Goal: Navigation & Orientation: Understand site structure

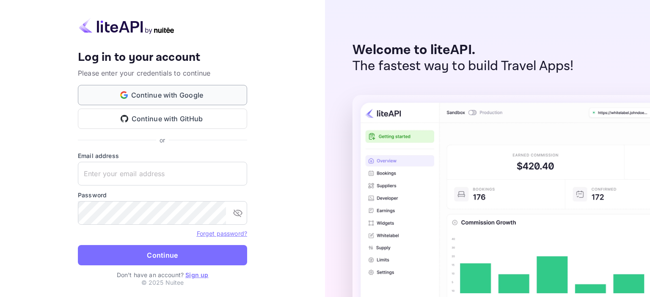
click at [171, 91] on button "Continue with Google" at bounding box center [162, 95] width 169 height 20
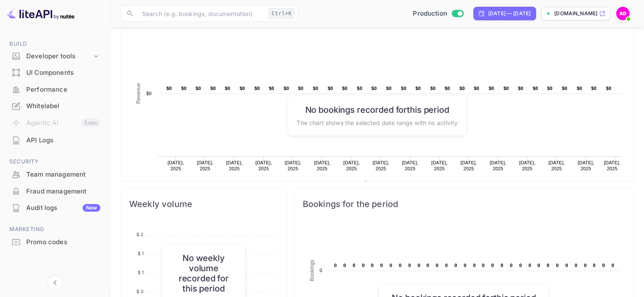
scroll to position [169, 0]
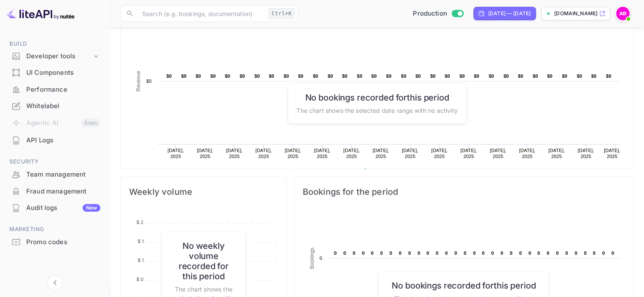
click at [47, 102] on div "Whitelabel" at bounding box center [63, 107] width 74 height 10
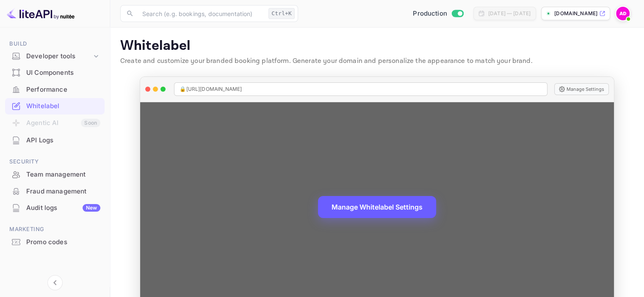
click at [357, 205] on button "Manage Whitelabel Settings" at bounding box center [377, 207] width 118 height 22
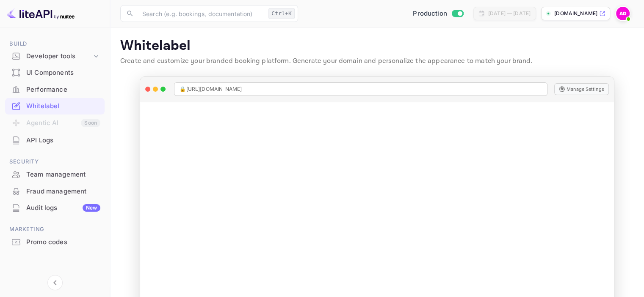
click at [54, 142] on div "API Logs" at bounding box center [63, 141] width 74 height 10
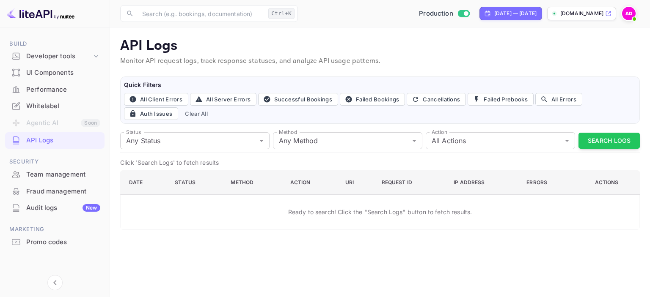
click at [49, 177] on div "Team management" at bounding box center [63, 175] width 74 height 10
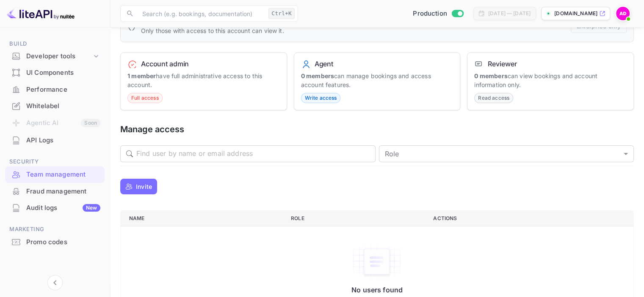
scroll to position [93, 0]
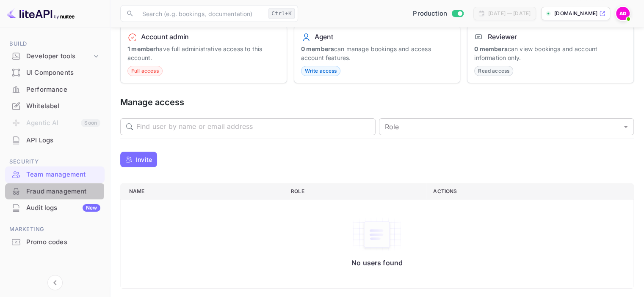
click at [34, 189] on div "Fraud management" at bounding box center [63, 192] width 74 height 10
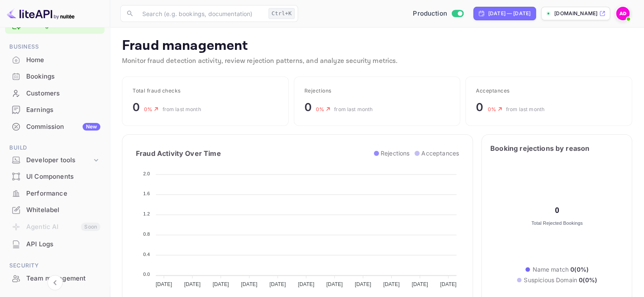
scroll to position [42, 0]
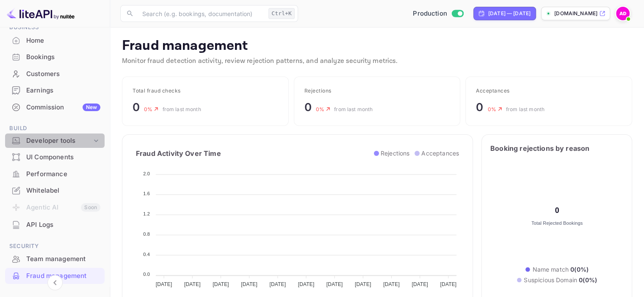
click at [59, 134] on div "Developer tools" at bounding box center [54, 141] width 99 height 15
